Goal: Entertainment & Leisure: Consume media (video, audio)

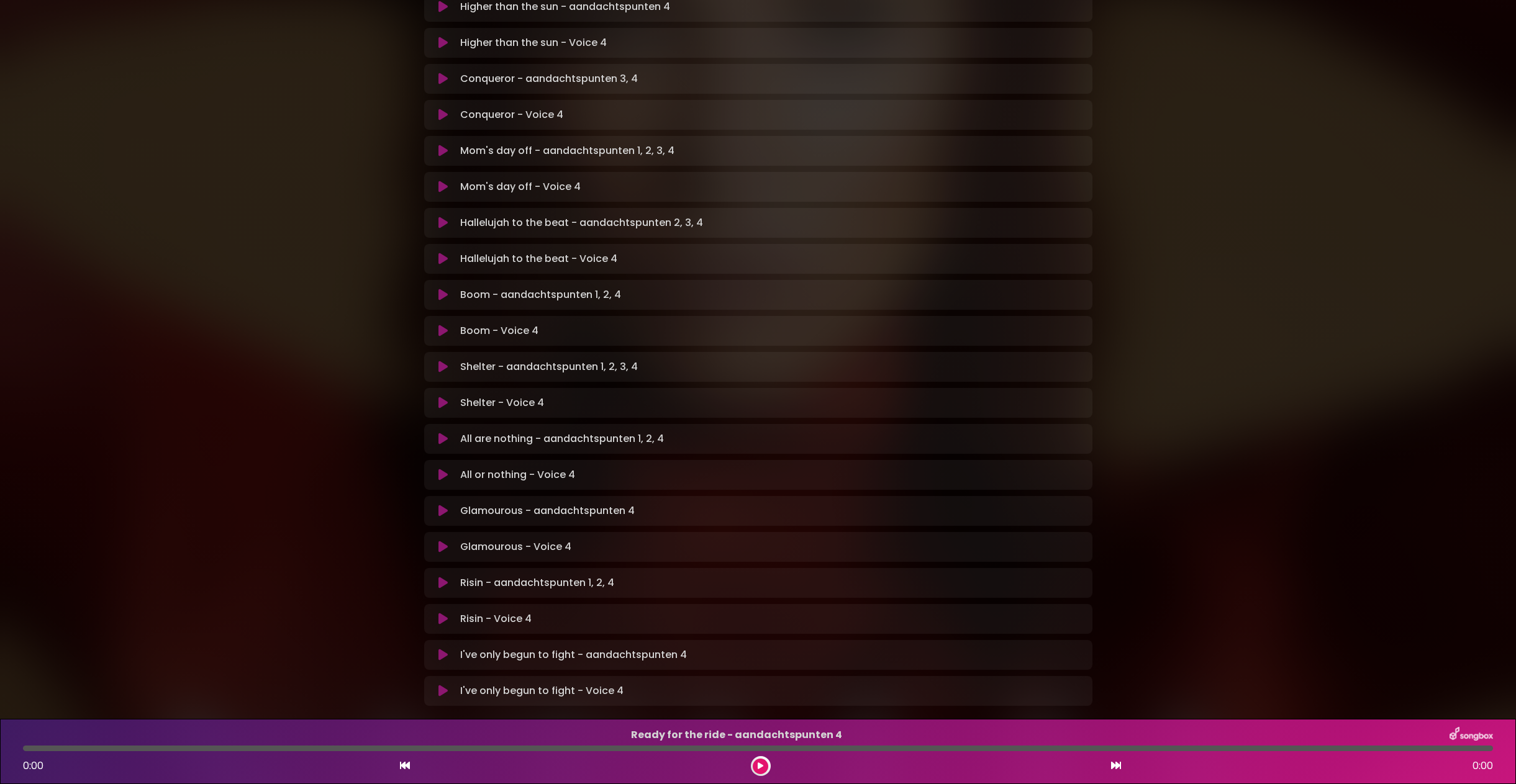
scroll to position [472, 0]
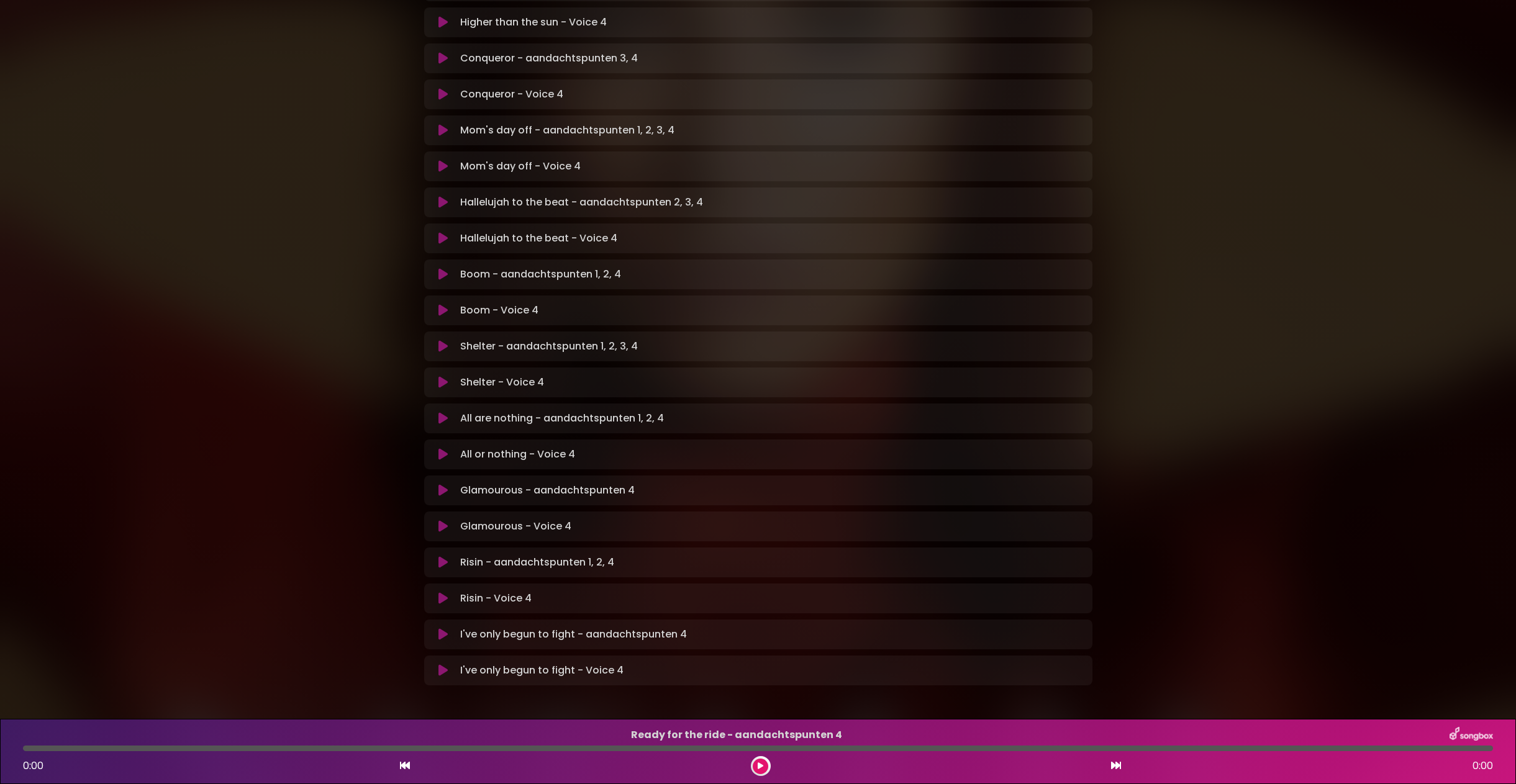
click at [440, 664] on icon at bounding box center [443, 670] width 9 height 12
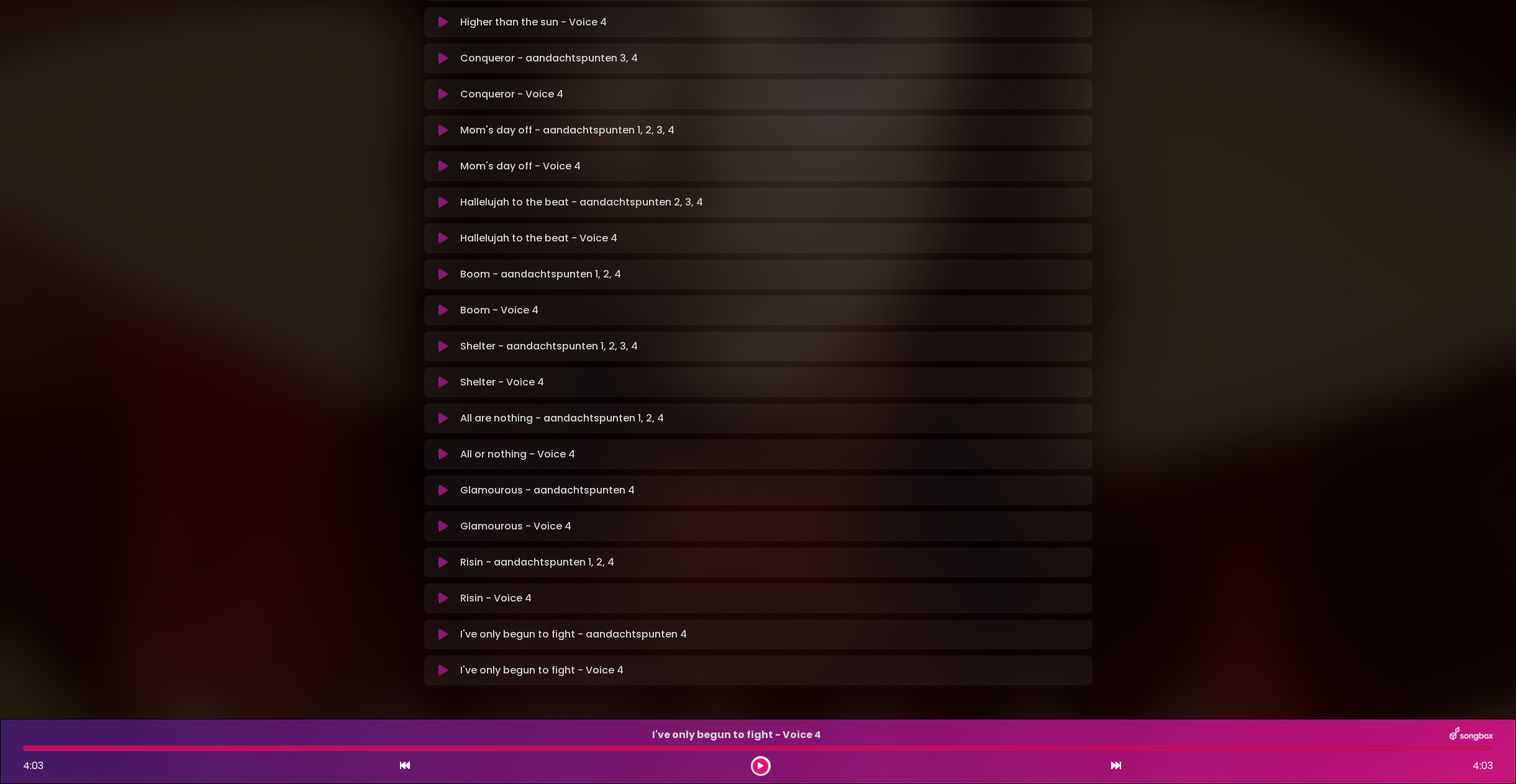
click at [447, 664] on icon at bounding box center [443, 670] width 9 height 12
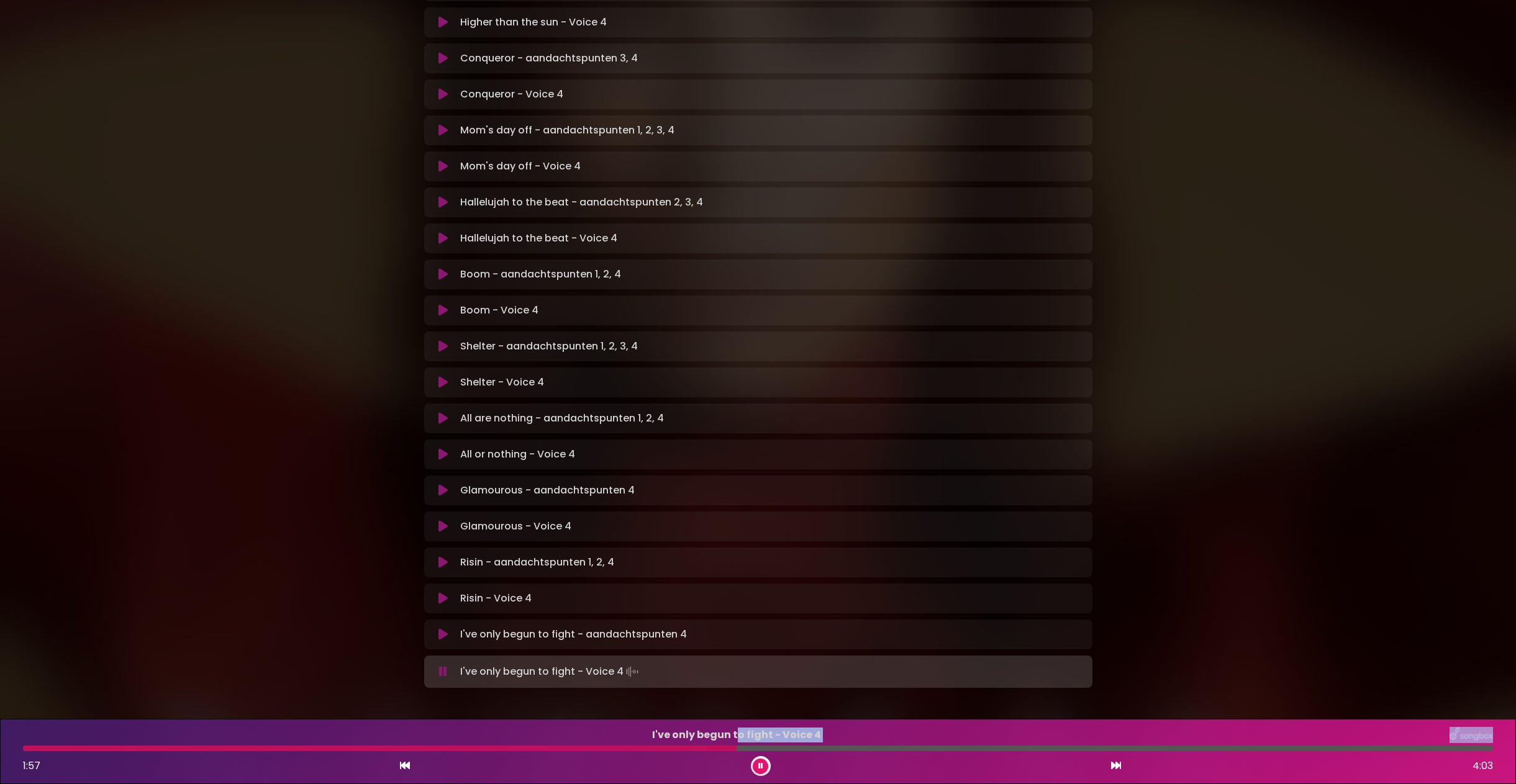
drag, startPoint x: 995, startPoint y: 750, endPoint x: 736, endPoint y: 743, distance: 259.1
click at [736, 743] on div "I've only begun to fight - Voice 4 1:57 4:03" at bounding box center [758, 752] width 1485 height 49
click at [789, 751] on div "I've only begun to fight - Voice 4 2:39 4:03" at bounding box center [758, 752] width 1485 height 49
drag, startPoint x: 998, startPoint y: 755, endPoint x: 939, endPoint y: 751, distance: 59.1
click at [925, 753] on div "I've only begun to fight - Voice 4 2:41 4:03" at bounding box center [758, 752] width 1485 height 49
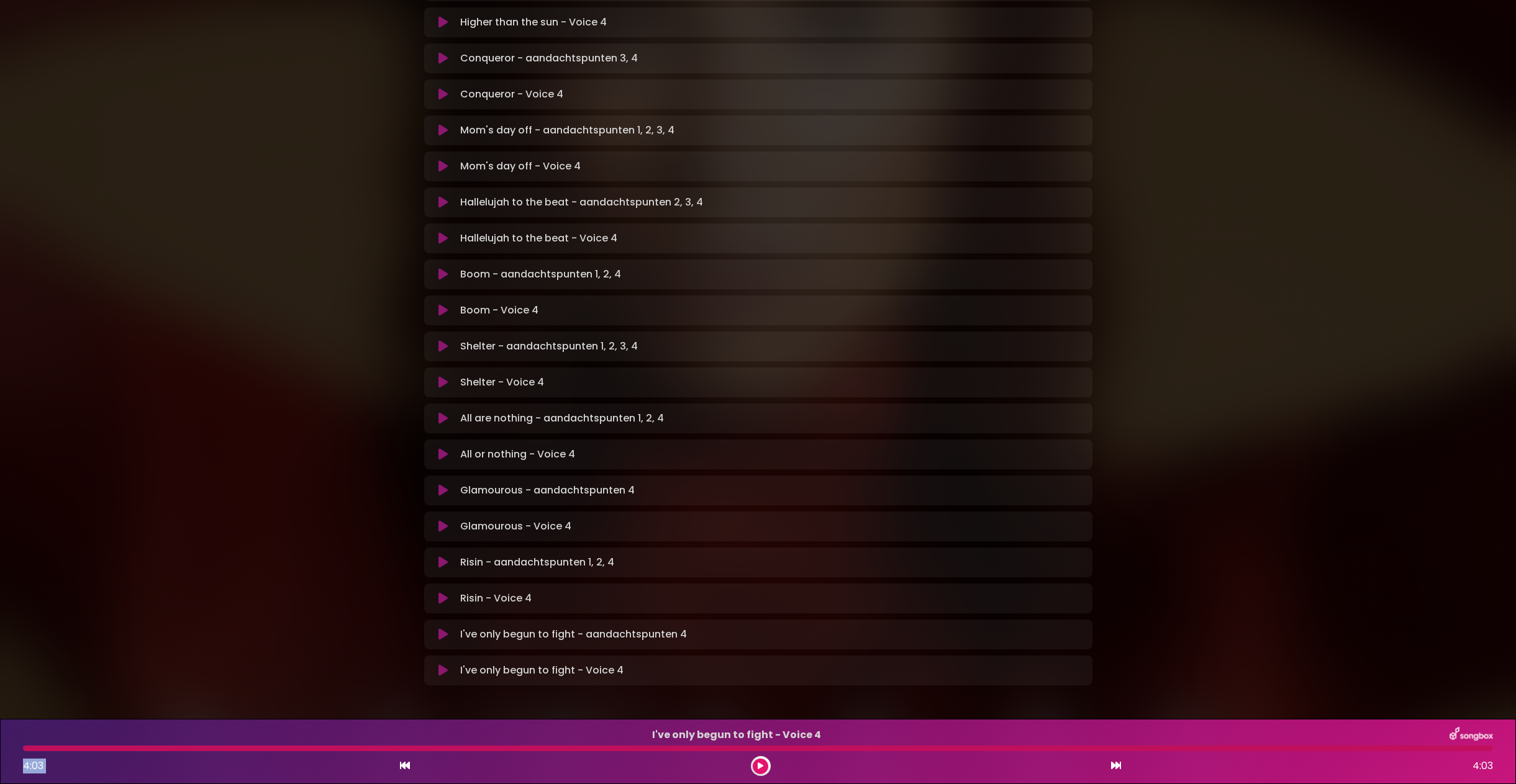
click at [446, 664] on icon at bounding box center [443, 670] width 9 height 12
